Goal: Find specific page/section: Find specific page/section

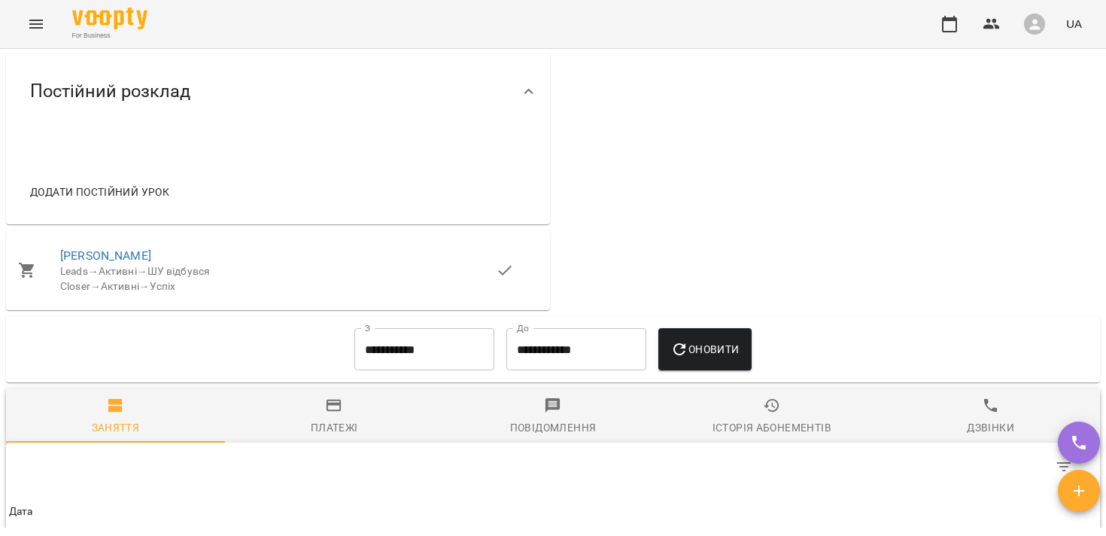
scroll to position [907, 0]
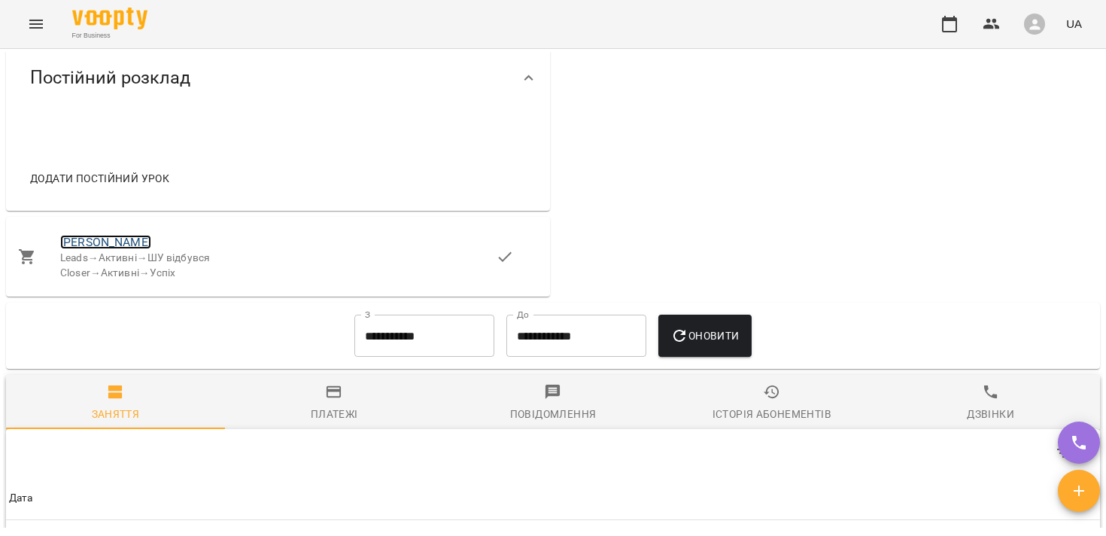
click at [113, 248] on link "[PERSON_NAME]" at bounding box center [105, 242] width 91 height 14
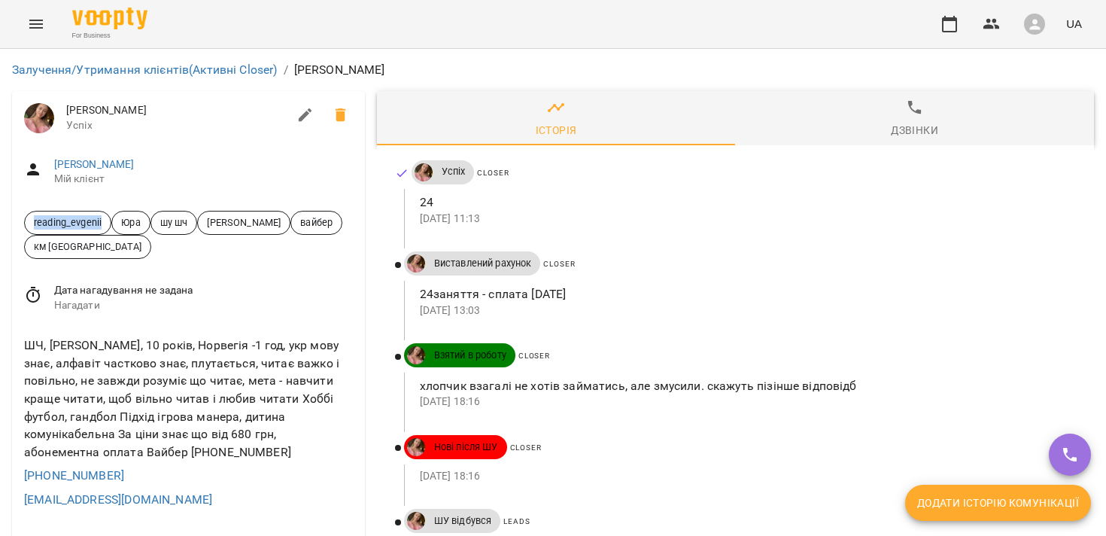
drag, startPoint x: 104, startPoint y: 224, endPoint x: 32, endPoint y: 224, distance: 71.5
click at [32, 224] on span "reading_evgenii" at bounding box center [68, 222] width 86 height 14
copy span "reading_evgenii"
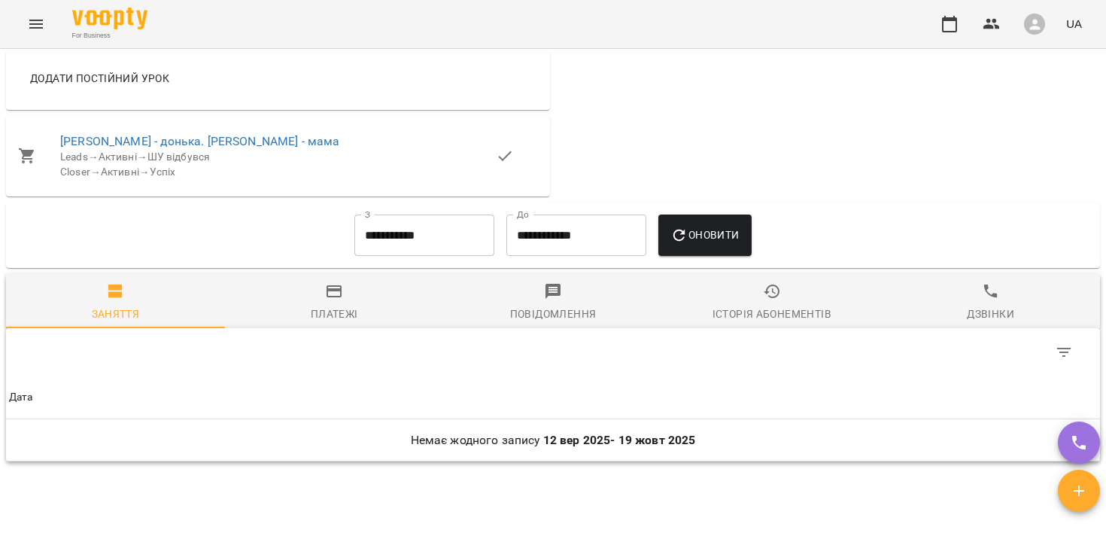
scroll to position [966, 0]
